Goal: Information Seeking & Learning: Find specific page/section

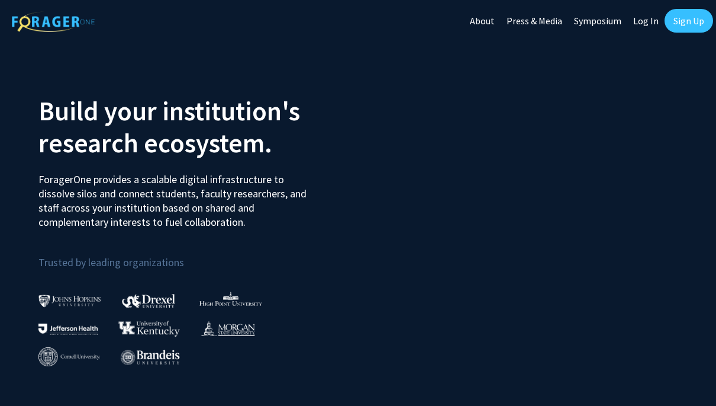
click at [651, 15] on link "Log In" at bounding box center [646, 20] width 37 height 41
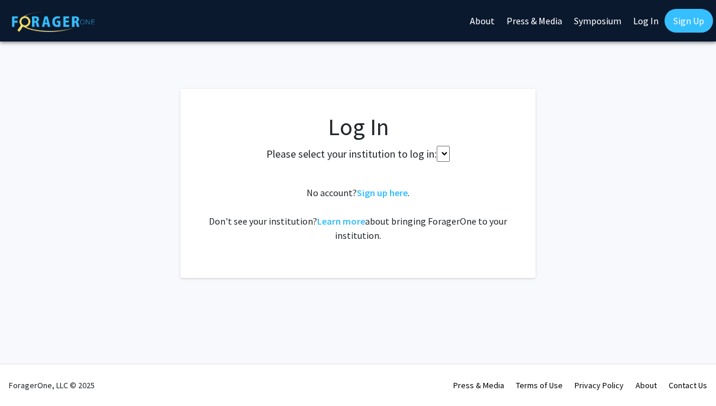
select select
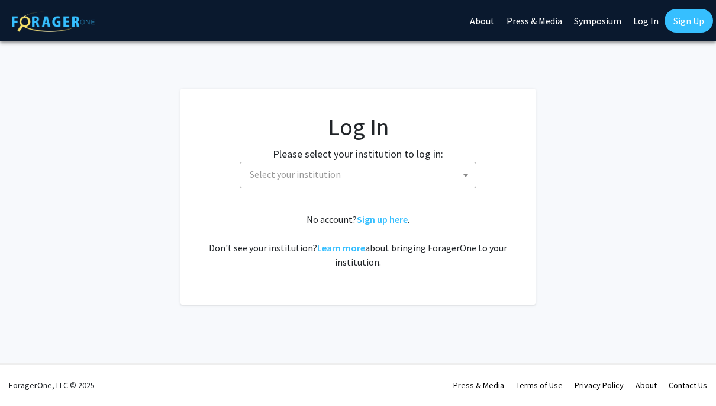
click at [351, 172] on span "Select your institution" at bounding box center [360, 174] width 231 height 24
type input "ل="
click at [296, 200] on input "ل=" at bounding box center [358, 201] width 231 height 20
click at [256, 200] on input "ل=" at bounding box center [358, 201] width 231 height 20
click at [246, 208] on input "ل=" at bounding box center [358, 201] width 231 height 20
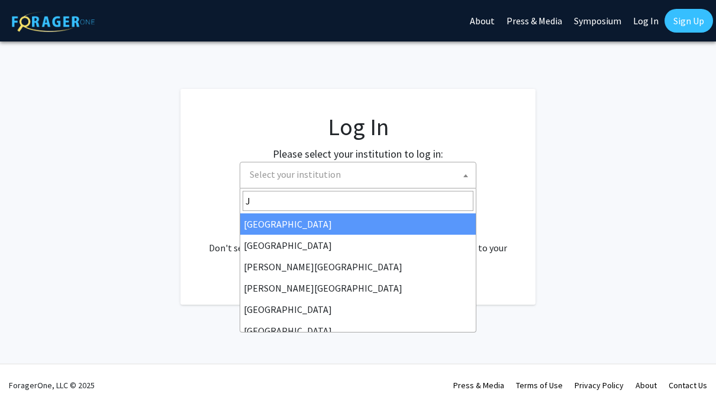
type input "J"
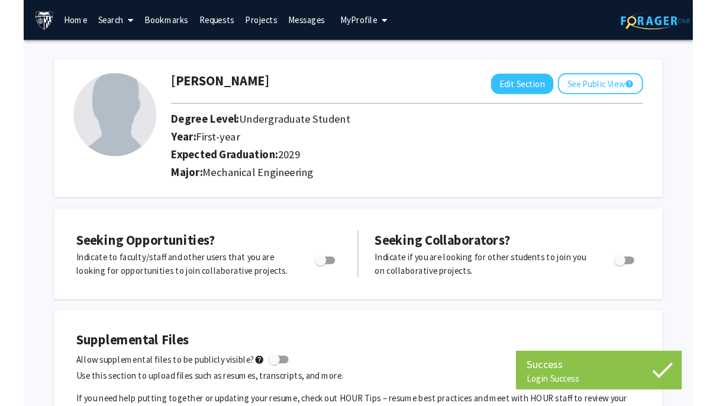
scroll to position [8, 0]
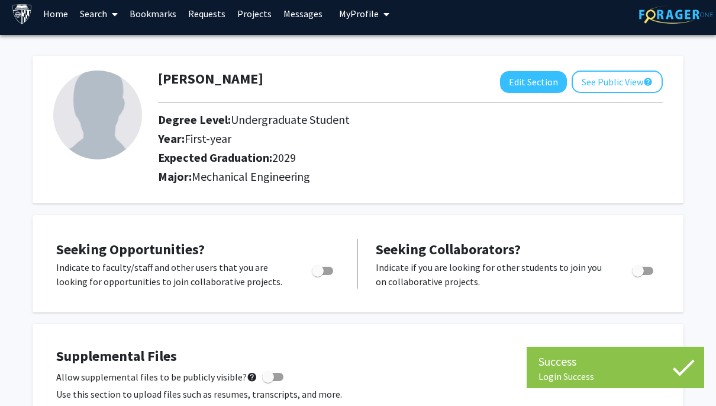
click at [425, 122] on h2 "Degree Level: Undergraduate Student" at bounding box center [377, 120] width 439 height 14
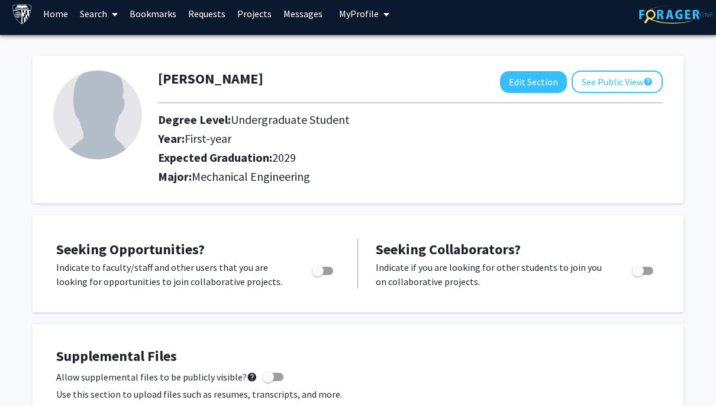
click at [113, 14] on icon at bounding box center [115, 13] width 6 height 9
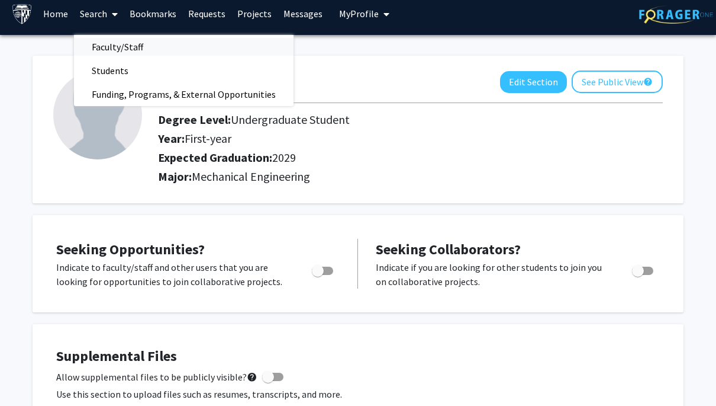
click at [138, 50] on span "Faculty/Staff" at bounding box center [117, 47] width 87 height 24
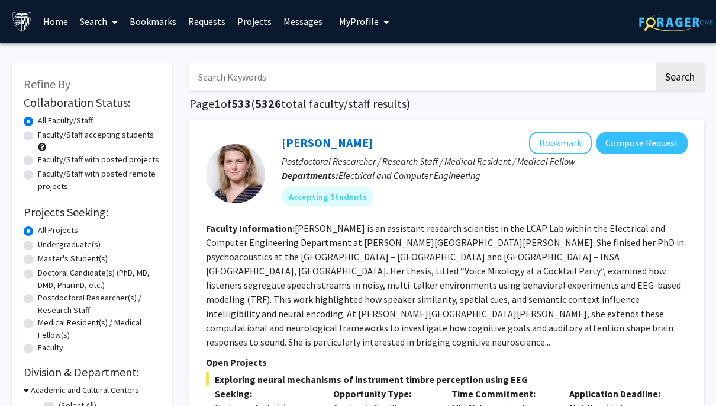
click at [94, 138] on label "Faculty/Staff accepting students" at bounding box center [96, 134] width 116 height 12
click at [46, 136] on input "Faculty/Staff accepting students" at bounding box center [42, 132] width 8 height 8
radio input "true"
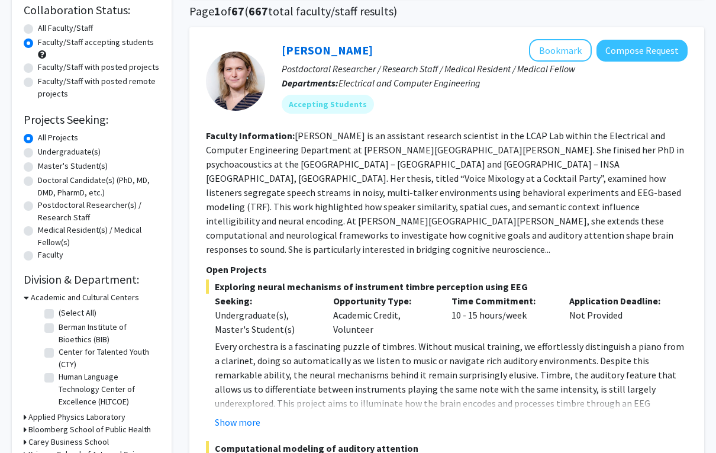
scroll to position [92, 0]
click at [38, 152] on label "Undergraduate(s)" at bounding box center [69, 152] width 63 height 12
click at [38, 152] on input "Undergraduate(s)" at bounding box center [42, 150] width 8 height 8
radio input "true"
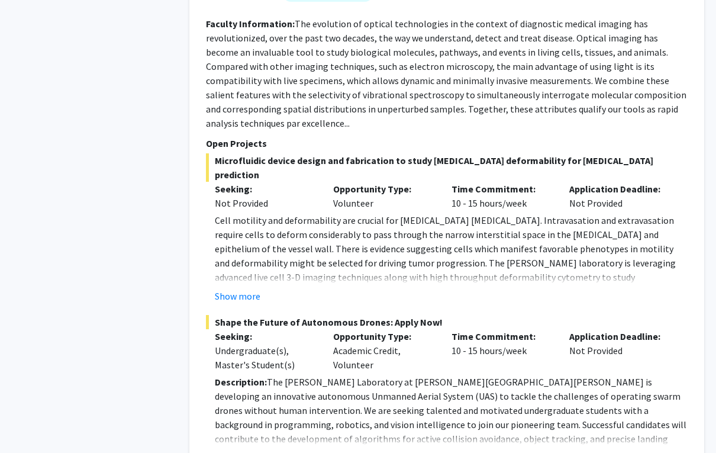
scroll to position [1396, 0]
click at [240, 289] on button "Show more" at bounding box center [238, 296] width 46 height 14
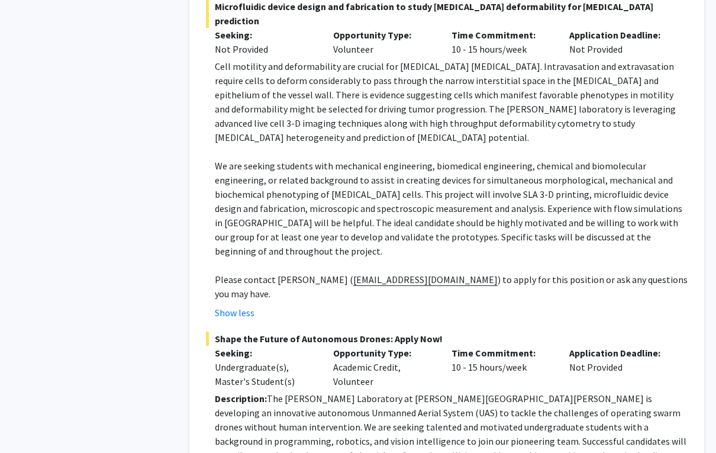
scroll to position [1579, 0]
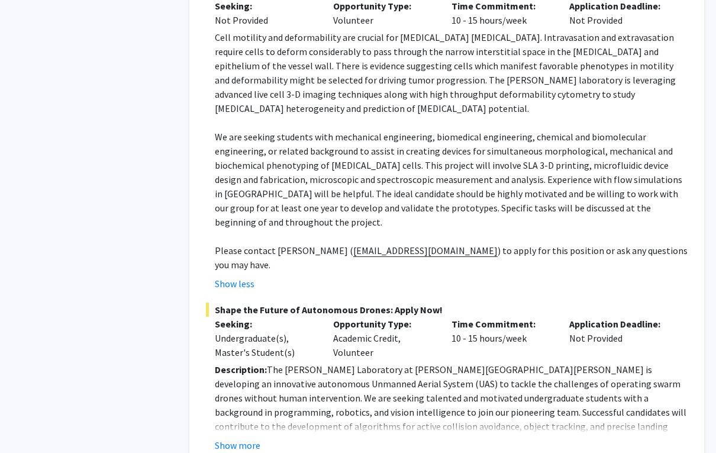
click at [255, 405] on button "Show more" at bounding box center [238, 445] width 46 height 14
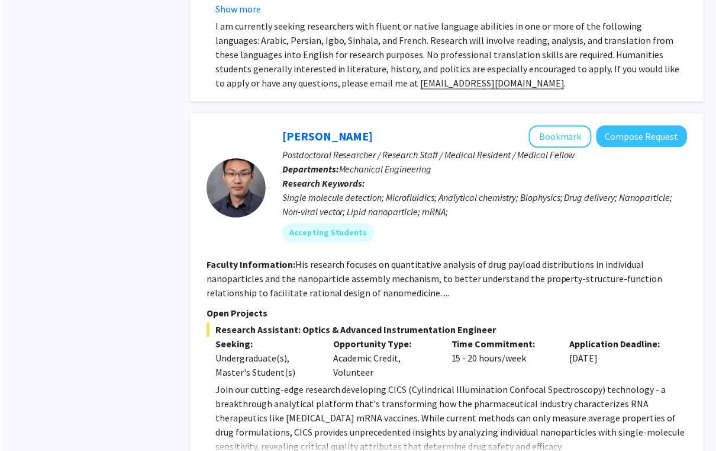
scroll to position [4344, 0]
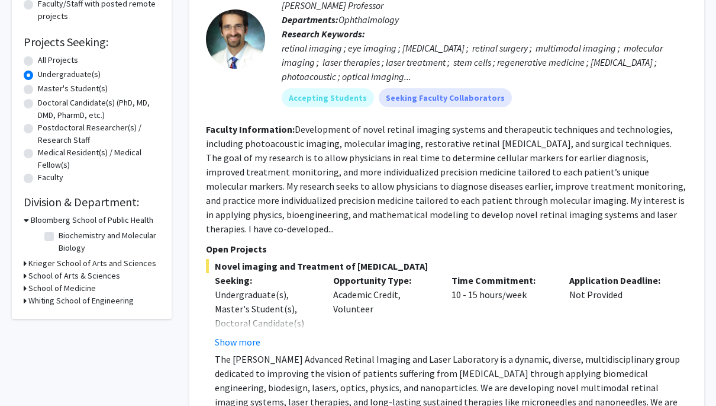
scroll to position [0, 0]
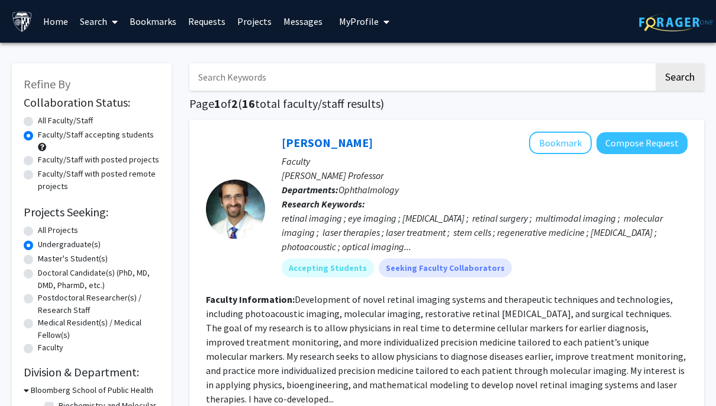
click at [38, 118] on label "All Faculty/Staff" at bounding box center [65, 120] width 55 height 12
click at [38, 118] on input "All Faculty/Staff" at bounding box center [42, 118] width 8 height 8
radio input "true"
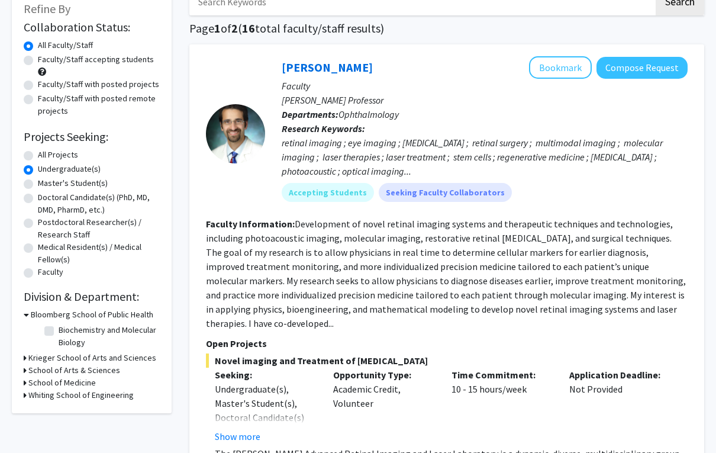
scroll to position [75, 0]
click at [38, 171] on label "Undergraduate(s)" at bounding box center [69, 169] width 63 height 12
click at [38, 171] on input "Undergraduate(s)" at bounding box center [42, 167] width 8 height 8
click at [38, 170] on label "Undergraduate(s)" at bounding box center [69, 169] width 63 height 12
click at [38, 170] on input "Undergraduate(s)" at bounding box center [42, 167] width 8 height 8
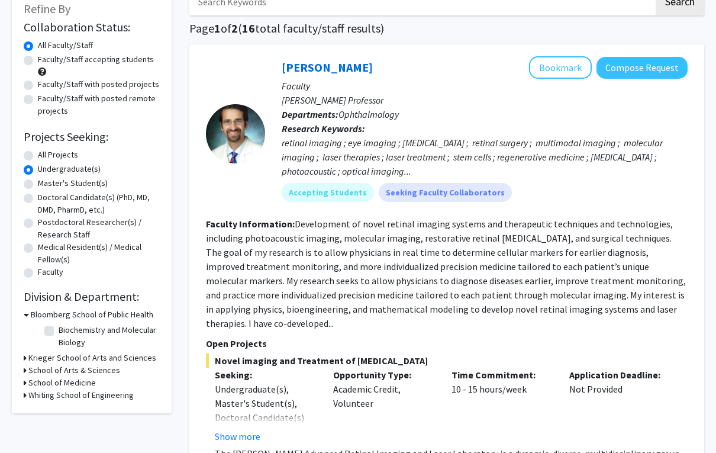
click at [67, 391] on h3 "Whiting School of Engineering" at bounding box center [80, 395] width 105 height 12
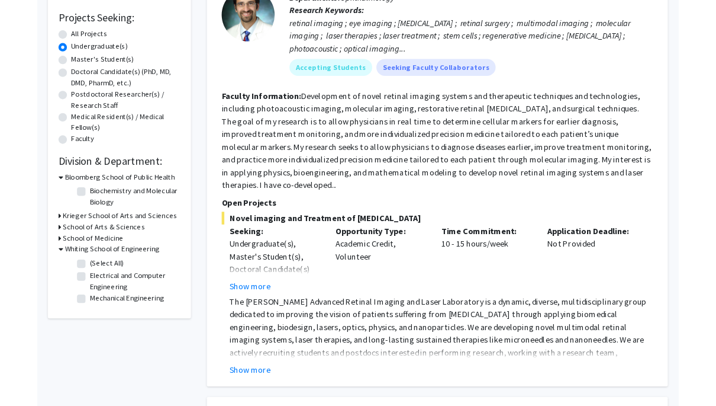
scroll to position [240, 0]
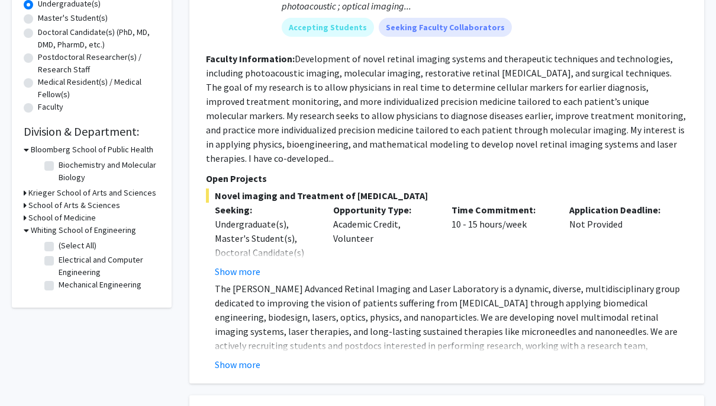
click at [59, 284] on label "Mechanical Engineering" at bounding box center [100, 284] width 83 height 12
click at [59, 284] on input "Mechanical Engineering" at bounding box center [63, 282] width 8 height 8
checkbox input "true"
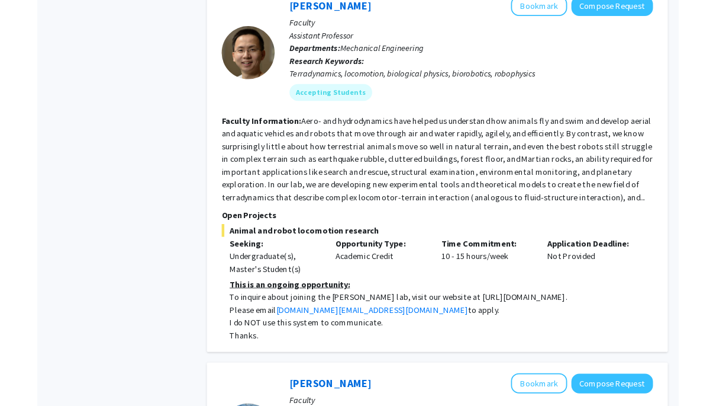
scroll to position [827, 0]
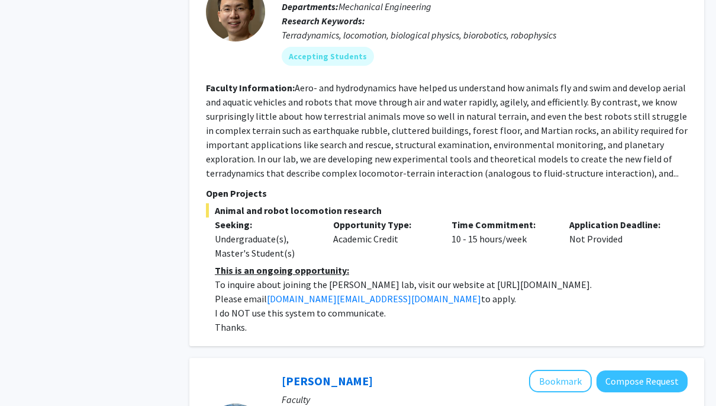
copy p "[URL][DOMAIN_NAME]"
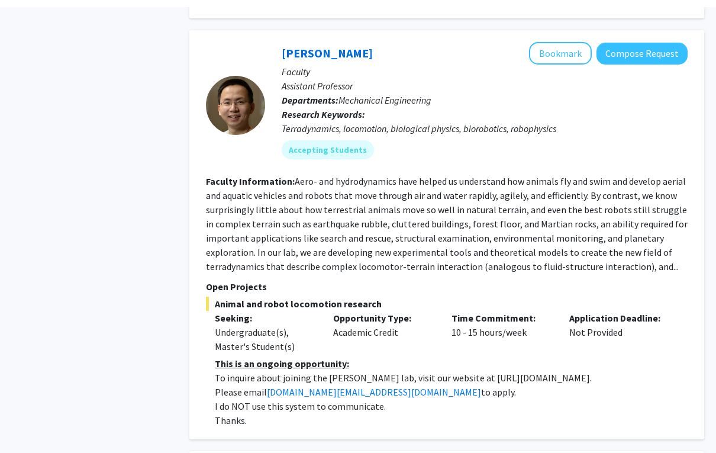
scroll to position [734, 0]
